Goal: Navigation & Orientation: Find specific page/section

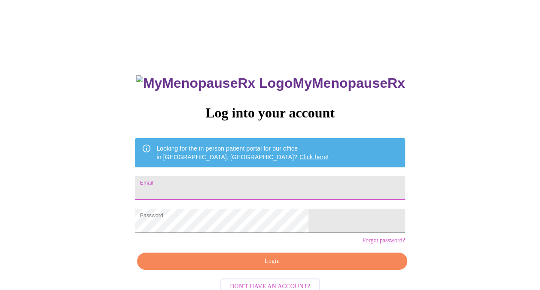
click at [241, 182] on input "Email" at bounding box center [270, 188] width 270 height 24
type input "jillkgruchot@gmail.com"
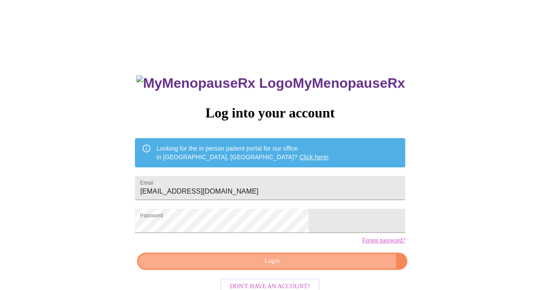
click at [315, 266] on span "Login" at bounding box center [272, 261] width 250 height 11
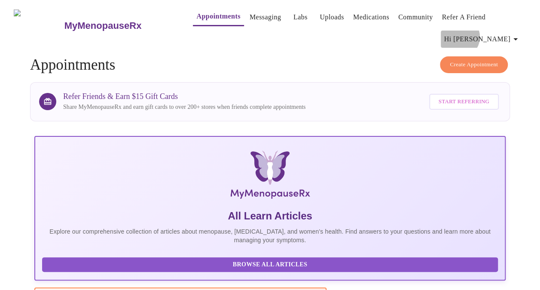
click at [510, 33] on span "Hi [PERSON_NAME]" at bounding box center [482, 39] width 77 height 12
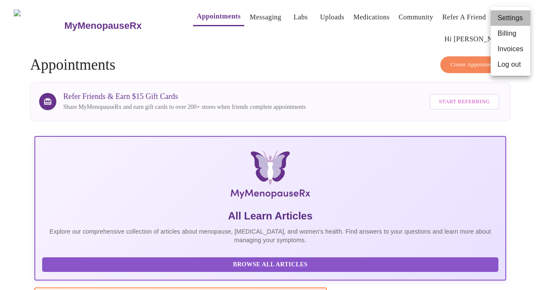
click at [510, 15] on li "Settings" at bounding box center [510, 17] width 40 height 15
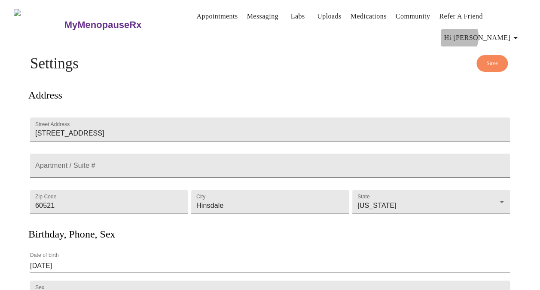
click at [505, 32] on span "Hi [PERSON_NAME]" at bounding box center [482, 38] width 77 height 12
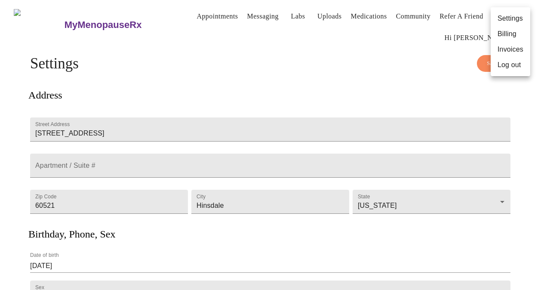
click at [191, 20] on div at bounding box center [273, 145] width 547 height 290
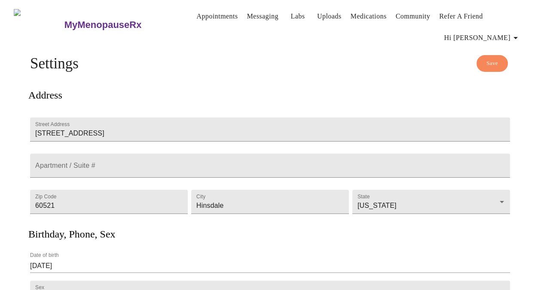
click at [210, 15] on link "Appointments" at bounding box center [216, 16] width 41 height 12
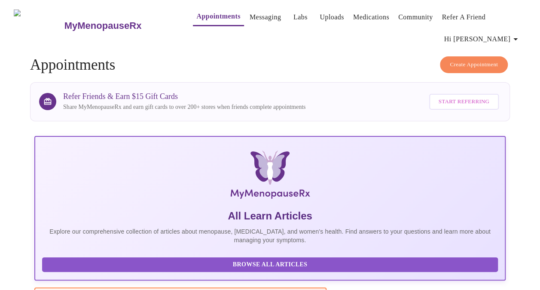
click at [507, 33] on span "Hi [PERSON_NAME]" at bounding box center [482, 39] width 77 height 12
